Goal: Transaction & Acquisition: Purchase product/service

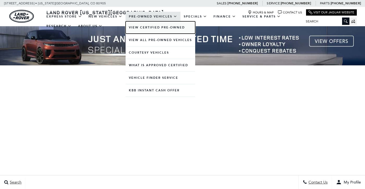
click at [149, 26] on link "View Certified Pre-Owned" at bounding box center [161, 27] width 70 height 12
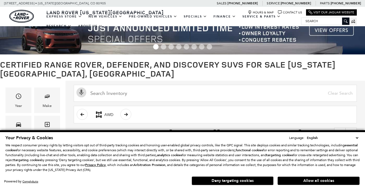
scroll to position [44, 0]
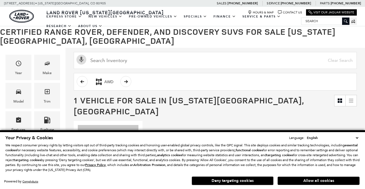
click at [293, 179] on button "Allow all cookies" at bounding box center [319, 180] width 82 height 8
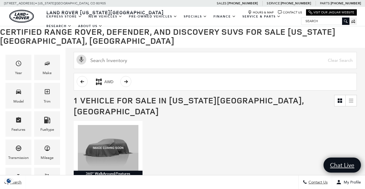
click at [293, 179] on div "Search Contact Us My Profile" at bounding box center [182, 182] width 365 height 14
click at [284, 83] on div "AWD" at bounding box center [215, 81] width 283 height 17
click at [312, 105] on span "1 Vehicle for Sale in Colorado Springs, CO" at bounding box center [204, 106] width 260 height 22
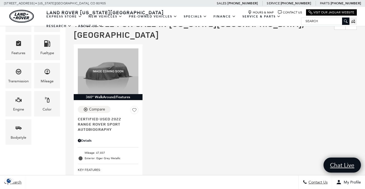
scroll to position [0, 0]
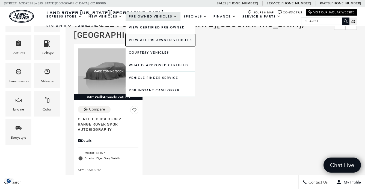
click at [148, 38] on link "View All Pre-Owned Vehicles" at bounding box center [161, 40] width 70 height 12
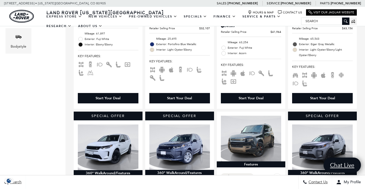
scroll to position [229, 0]
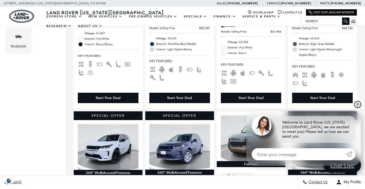
click at [355, 107] on link "✕" at bounding box center [357, 104] width 7 height 7
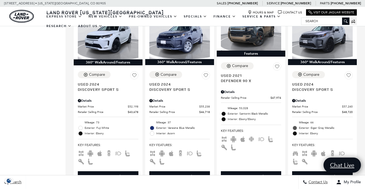
scroll to position [349, 0]
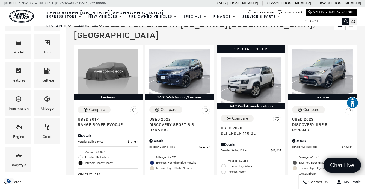
scroll to position [109, 0]
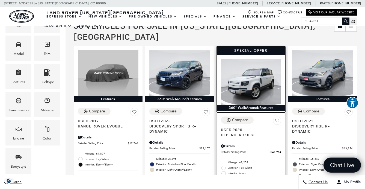
click at [260, 69] on img at bounding box center [251, 81] width 61 height 45
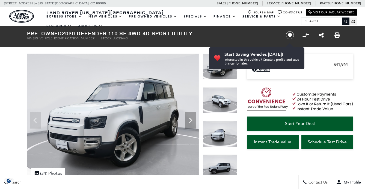
click at [225, 99] on img at bounding box center [220, 100] width 34 height 26
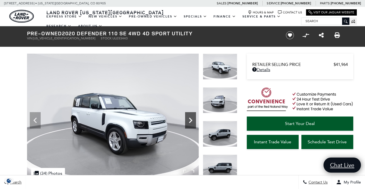
click at [190, 117] on icon "Next" at bounding box center [190, 120] width 11 height 11
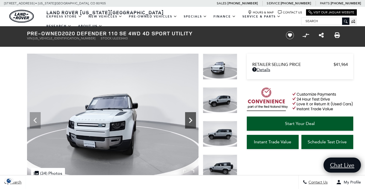
click at [190, 117] on icon "Next" at bounding box center [190, 120] width 11 height 11
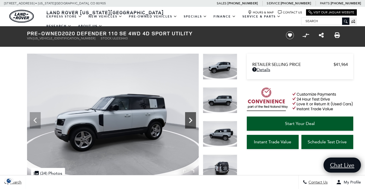
click at [190, 118] on icon "Next" at bounding box center [190, 120] width 11 height 11
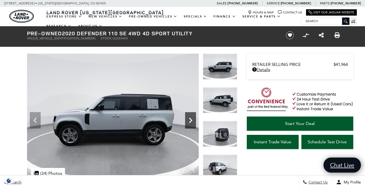
click at [190, 118] on icon "Next" at bounding box center [190, 120] width 11 height 11
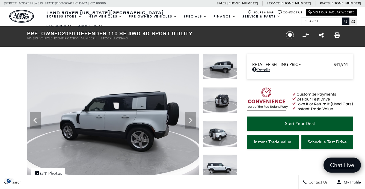
click at [238, 92] on div "Dealer Handling $689 Retailer Selling Price $41,964 Disclaimer: Dealer Handling…" at bounding box center [291, 104] width 109 height 156
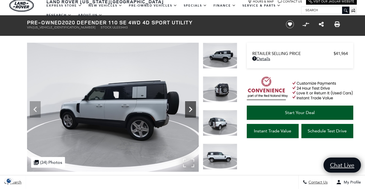
click at [191, 106] on icon "Next" at bounding box center [190, 109] width 11 height 11
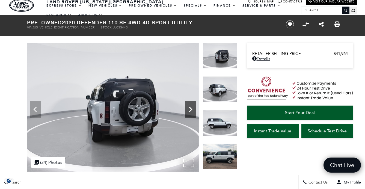
click at [191, 106] on icon "Next" at bounding box center [190, 109] width 11 height 11
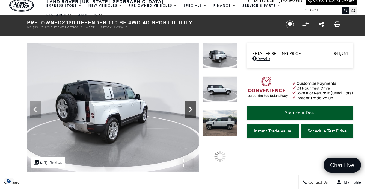
click at [191, 106] on icon "Next" at bounding box center [190, 109] width 11 height 11
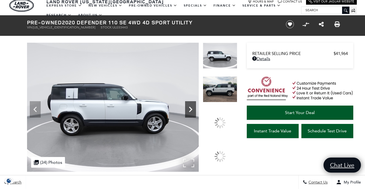
click at [191, 106] on icon "Next" at bounding box center [190, 109] width 11 height 11
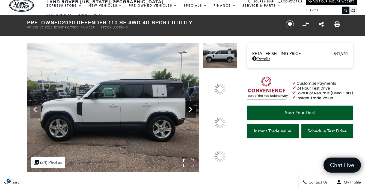
click at [191, 106] on icon "Next" at bounding box center [190, 109] width 11 height 11
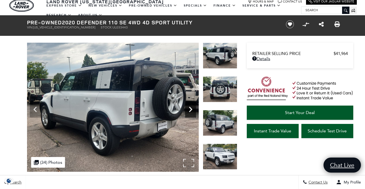
click at [191, 106] on icon "Next" at bounding box center [190, 109] width 11 height 11
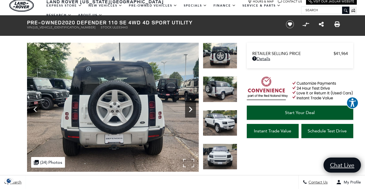
click at [191, 106] on icon "Next" at bounding box center [190, 109] width 11 height 11
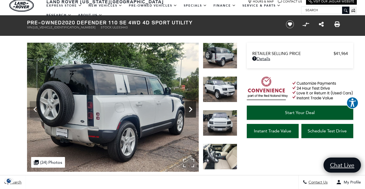
click at [192, 108] on icon "Next" at bounding box center [190, 109] width 11 height 11
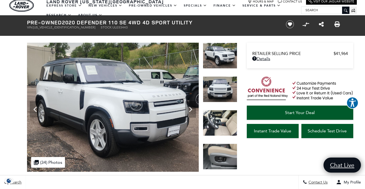
click at [242, 134] on div "Dealer Handling $689 Retailer Selling Price $41,964 Disclaimer: Dealer Handling…" at bounding box center [291, 93] width 109 height 156
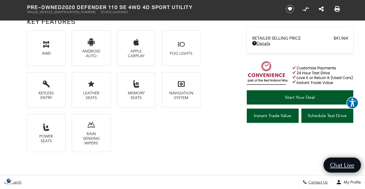
scroll to position [415, 0]
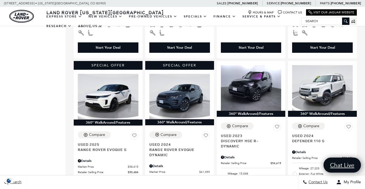
scroll to position [469, 0]
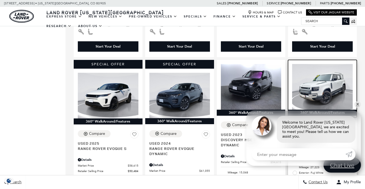
click at [336, 71] on img at bounding box center [322, 86] width 61 height 45
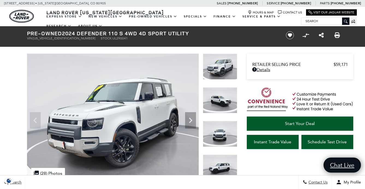
click at [241, 90] on div "Dealer Handling $689 Retailer Selling Price $59,171 Disclaimer: Dealer Handling…" at bounding box center [291, 104] width 109 height 156
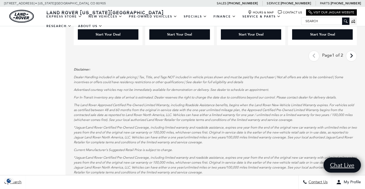
scroll to position [1037, 0]
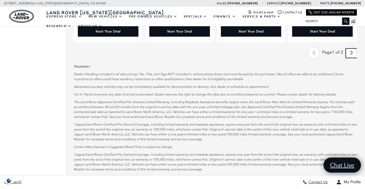
click at [353, 48] on link "Next" at bounding box center [351, 53] width 12 height 10
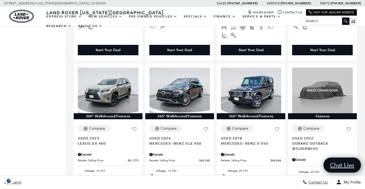
scroll to position [644, 0]
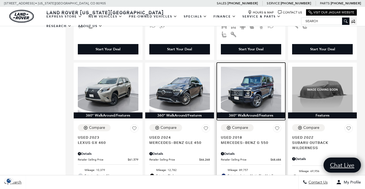
click at [263, 82] on img at bounding box center [251, 89] width 61 height 45
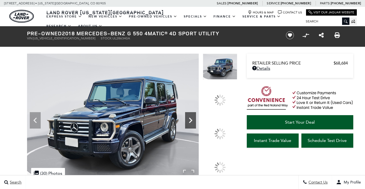
click at [192, 123] on icon at bounding box center [190, 119] width 3 height 5
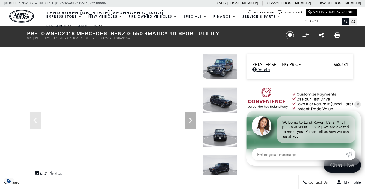
click at [241, 146] on div "Dealer Handling $689 Retailer Selling Price $68,684 Disclaimer: Dealer Handling…" at bounding box center [291, 104] width 109 height 156
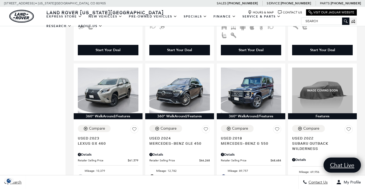
scroll to position [644, 0]
